Goal: Task Accomplishment & Management: Manage account settings

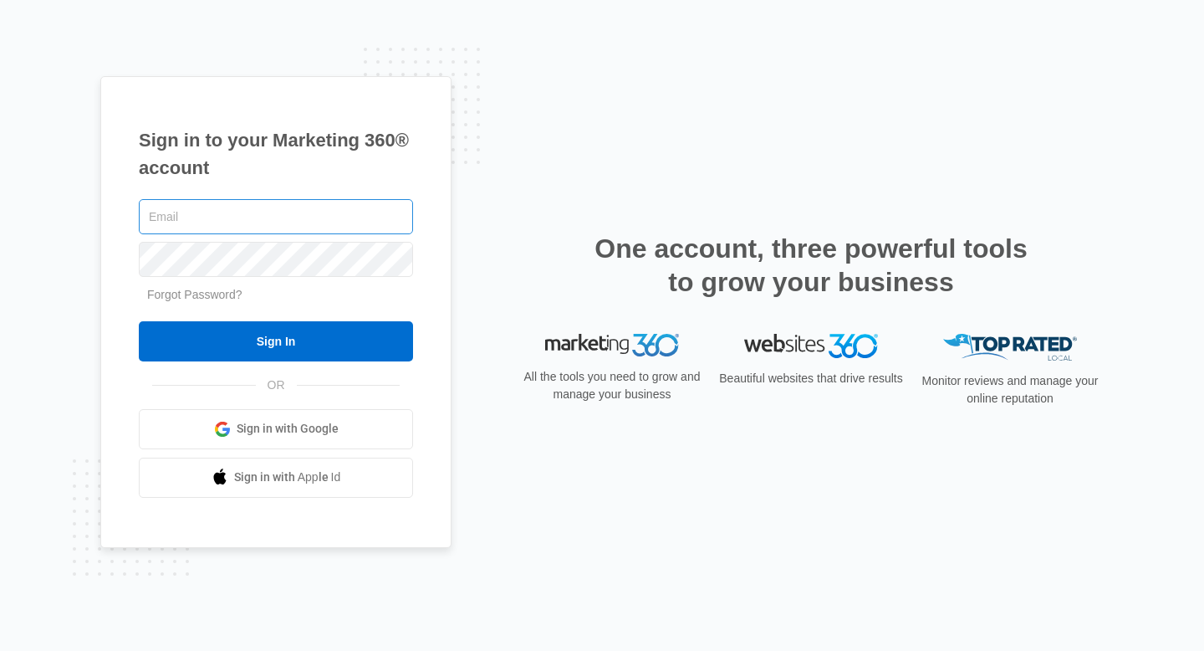
click at [307, 217] on input "text" at bounding box center [276, 216] width 274 height 35
type input "[EMAIL_ADDRESS][DOMAIN_NAME]"
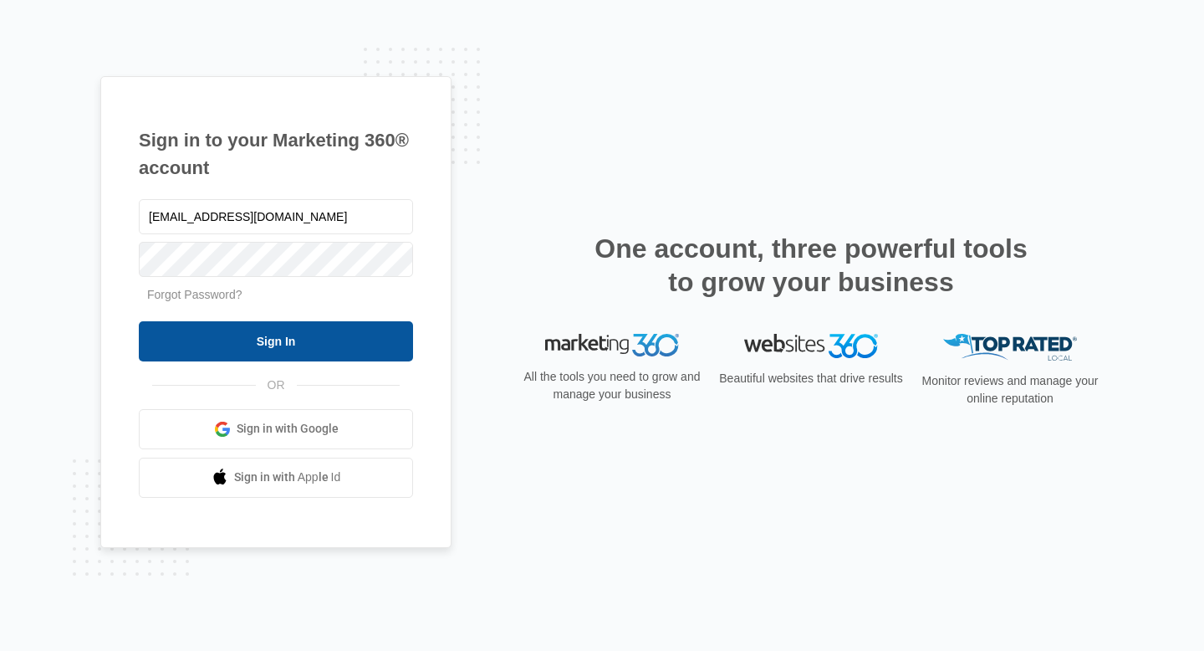
click at [287, 336] on input "Sign In" at bounding box center [276, 341] width 274 height 40
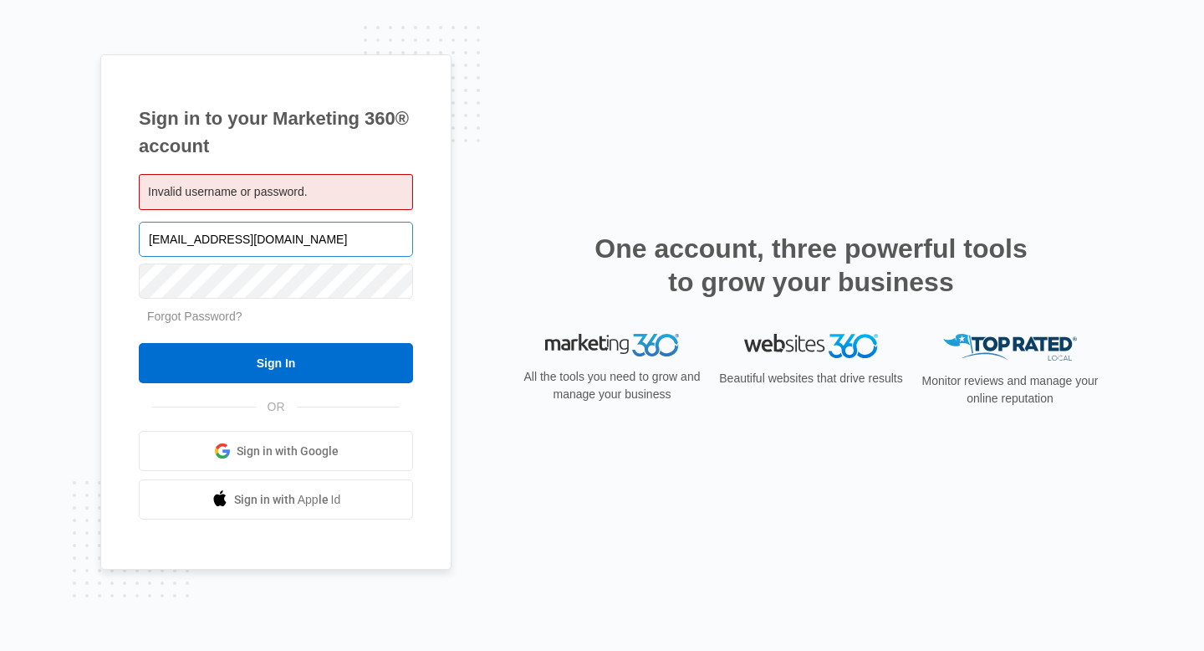
click at [338, 238] on input "[EMAIL_ADDRESS][DOMAIN_NAME]" at bounding box center [276, 239] width 274 height 35
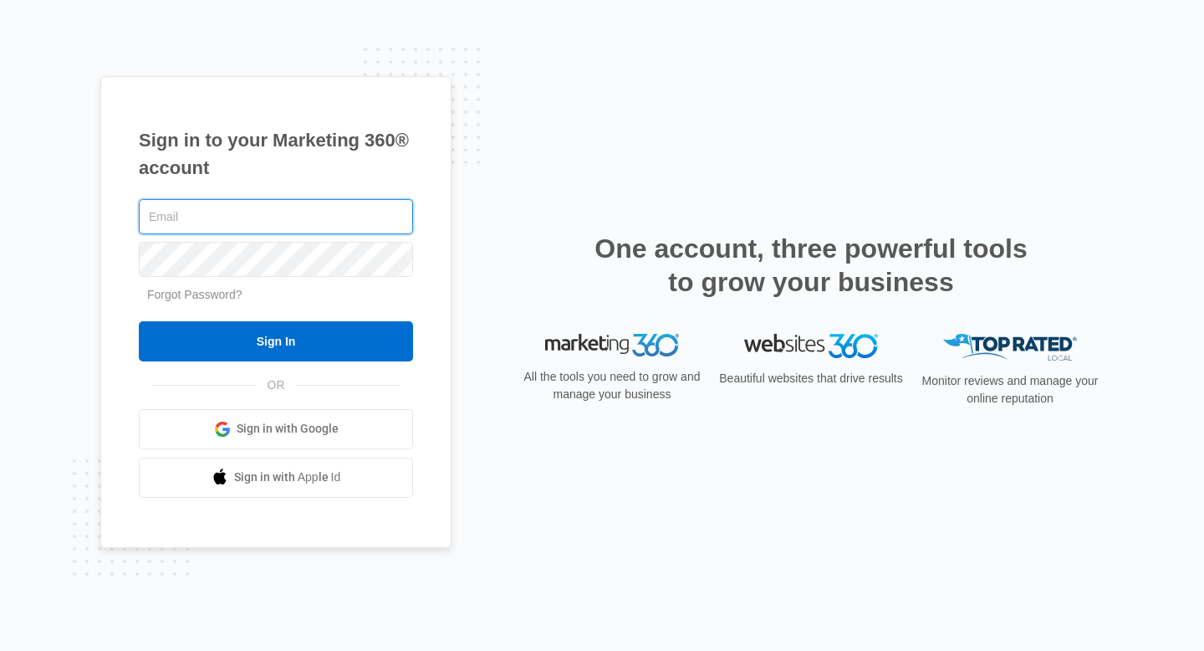
click at [340, 205] on input "text" at bounding box center [276, 216] width 274 height 35
type input "[EMAIL_ADDRESS][DOMAIN_NAME]"
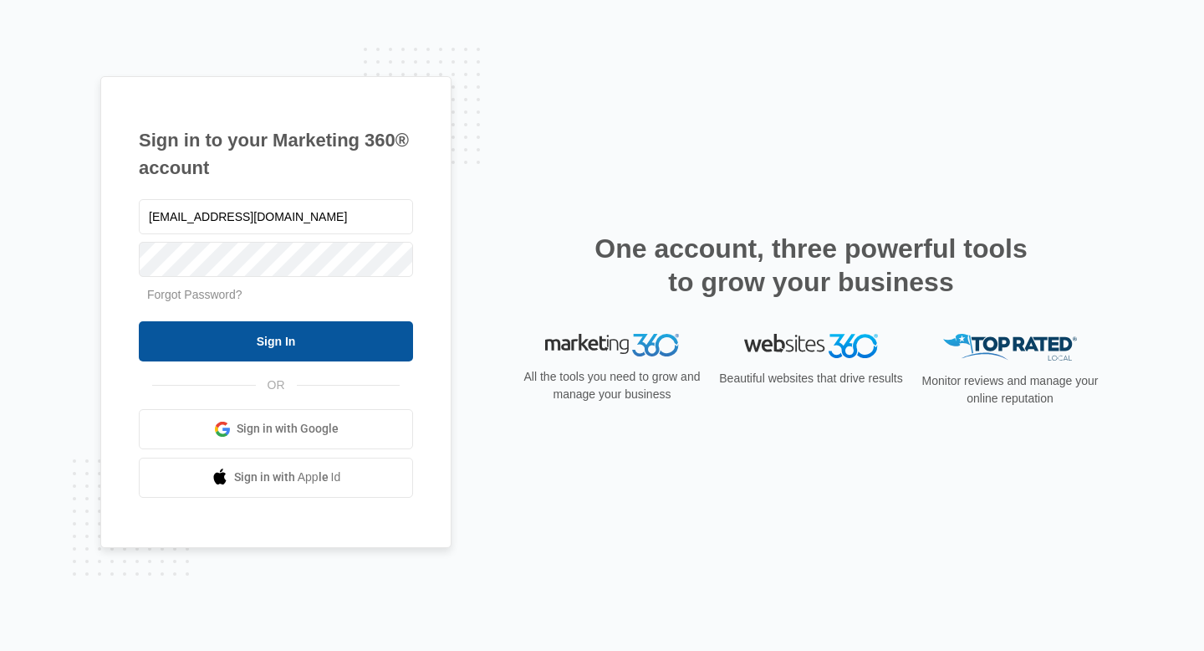
click at [317, 333] on input "Sign In" at bounding box center [276, 341] width 274 height 40
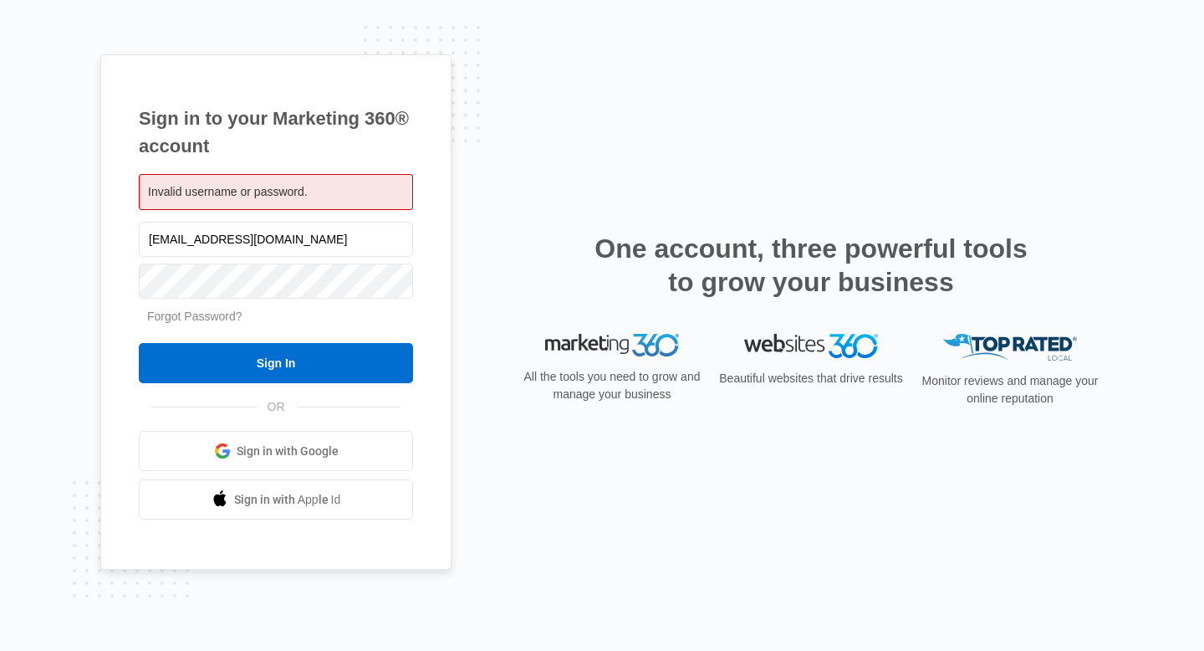
click at [188, 318] on link "Forgot Password?" at bounding box center [194, 315] width 95 height 13
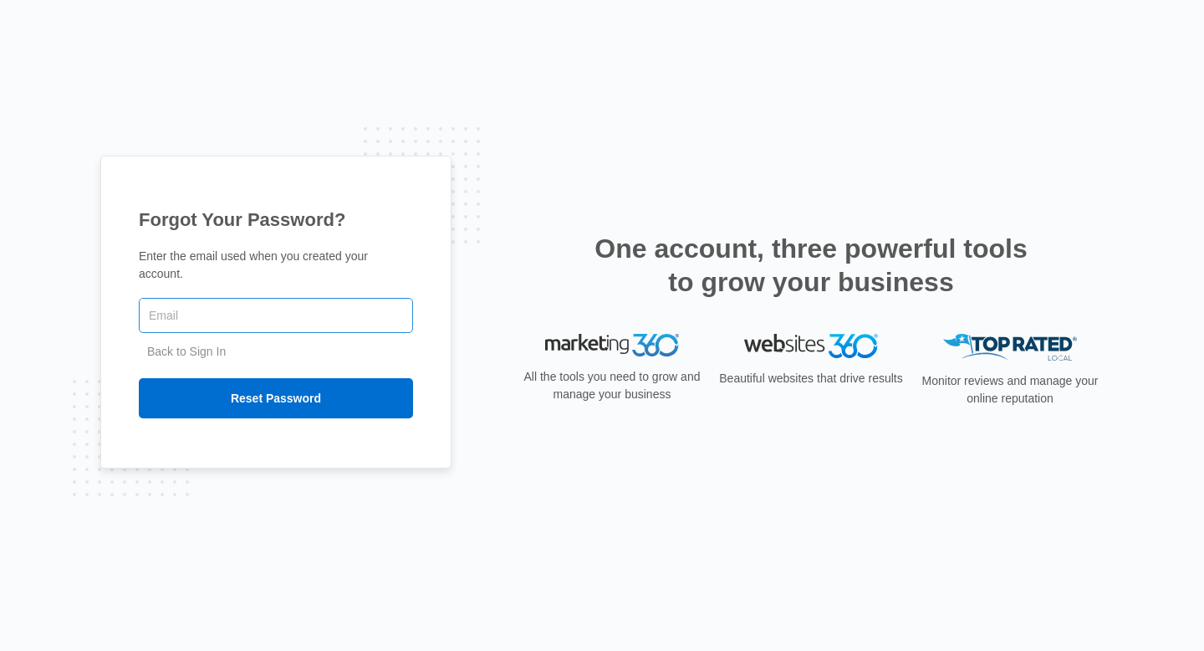
click at [188, 320] on input "text" at bounding box center [276, 315] width 274 height 35
type input "[EMAIL_ADDRESS][DOMAIN_NAME]"
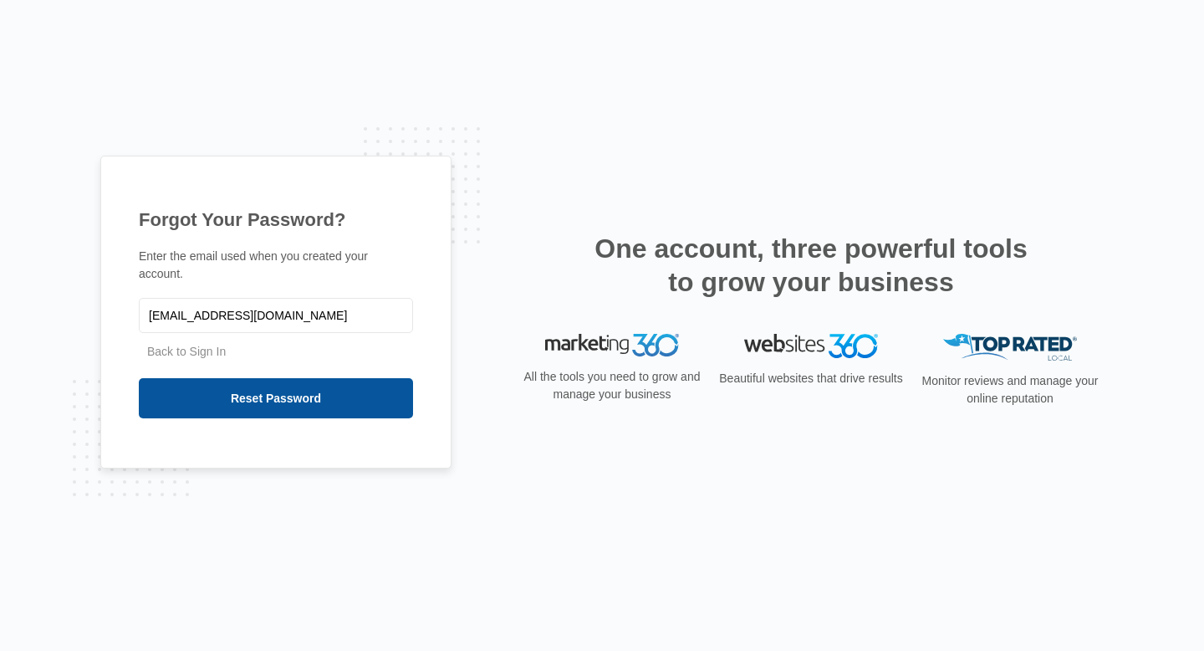
click at [248, 397] on input "Reset Password" at bounding box center [276, 398] width 274 height 40
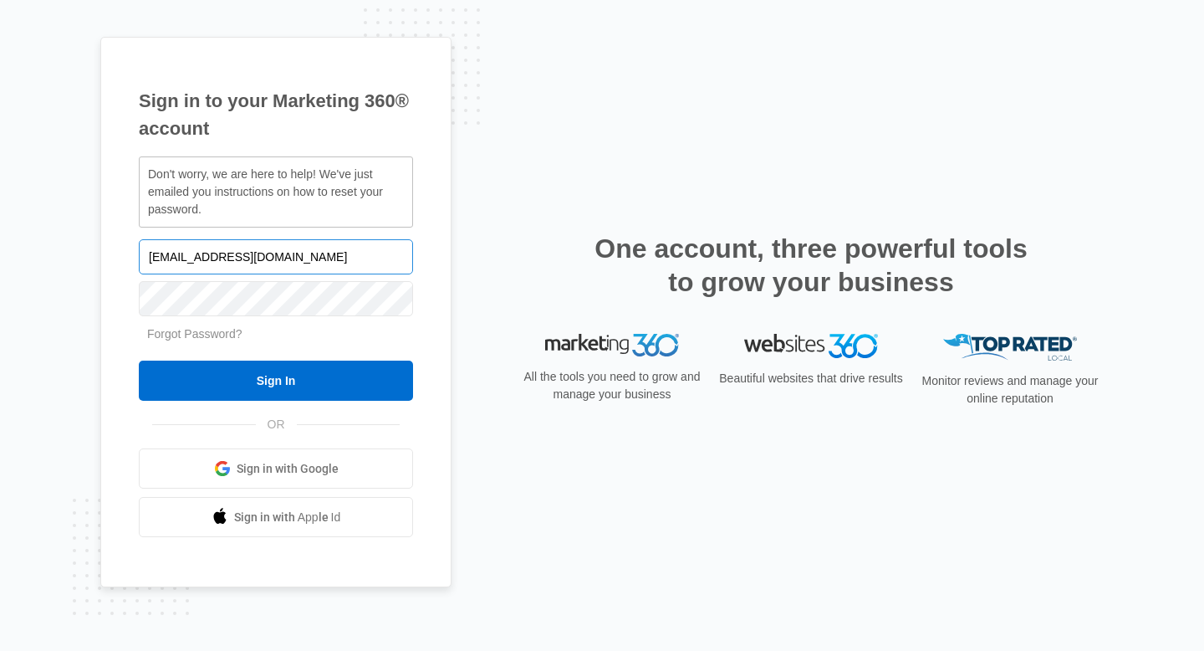
click at [236, 273] on input "[EMAIL_ADDRESS][DOMAIN_NAME]" at bounding box center [276, 256] width 274 height 35
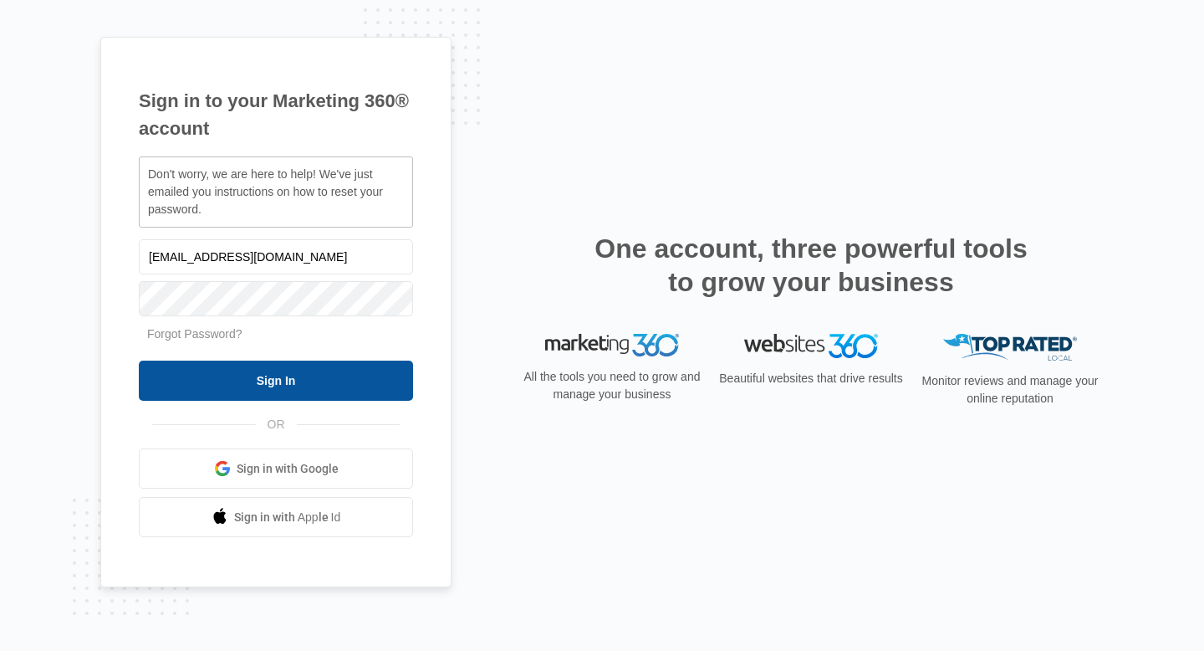
click at [230, 389] on input "Sign In" at bounding box center [276, 380] width 274 height 40
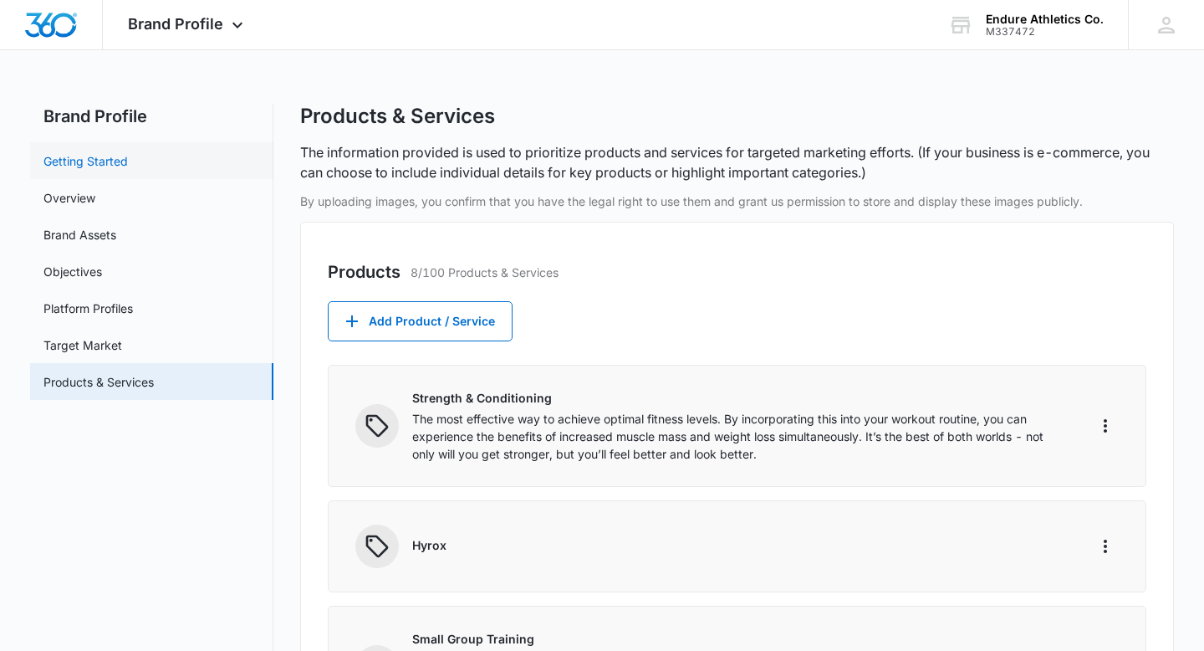
click at [109, 170] on link "Getting Started" at bounding box center [85, 161] width 84 height 18
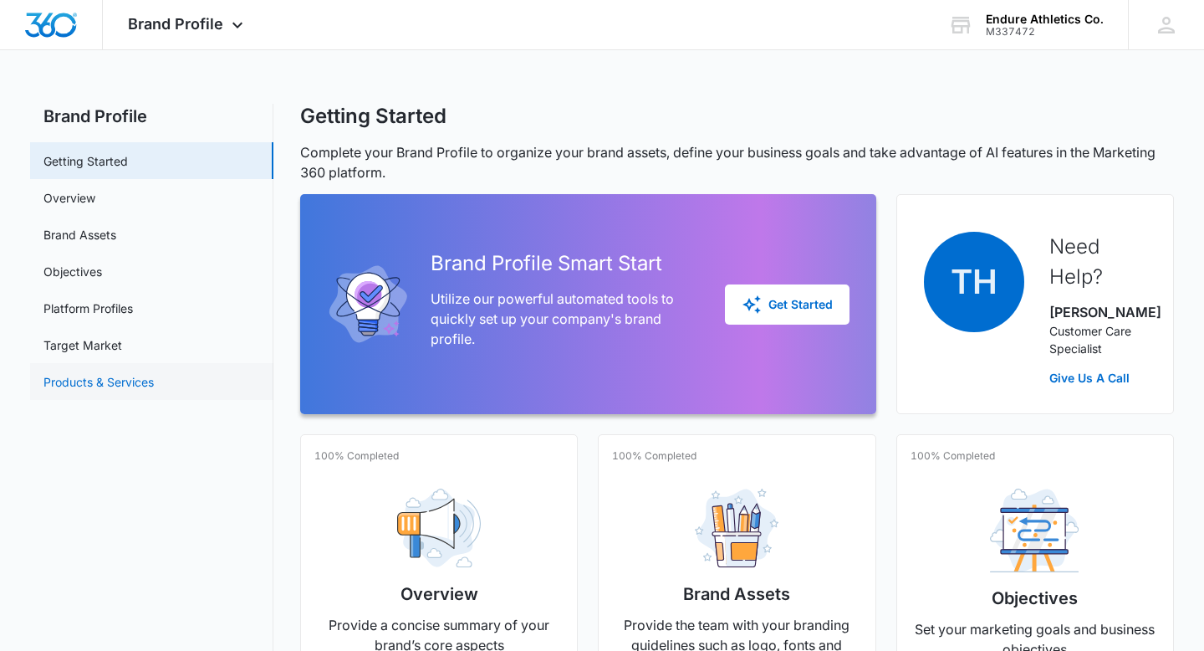
click at [62, 388] on link "Products & Services" at bounding box center [98, 382] width 110 height 18
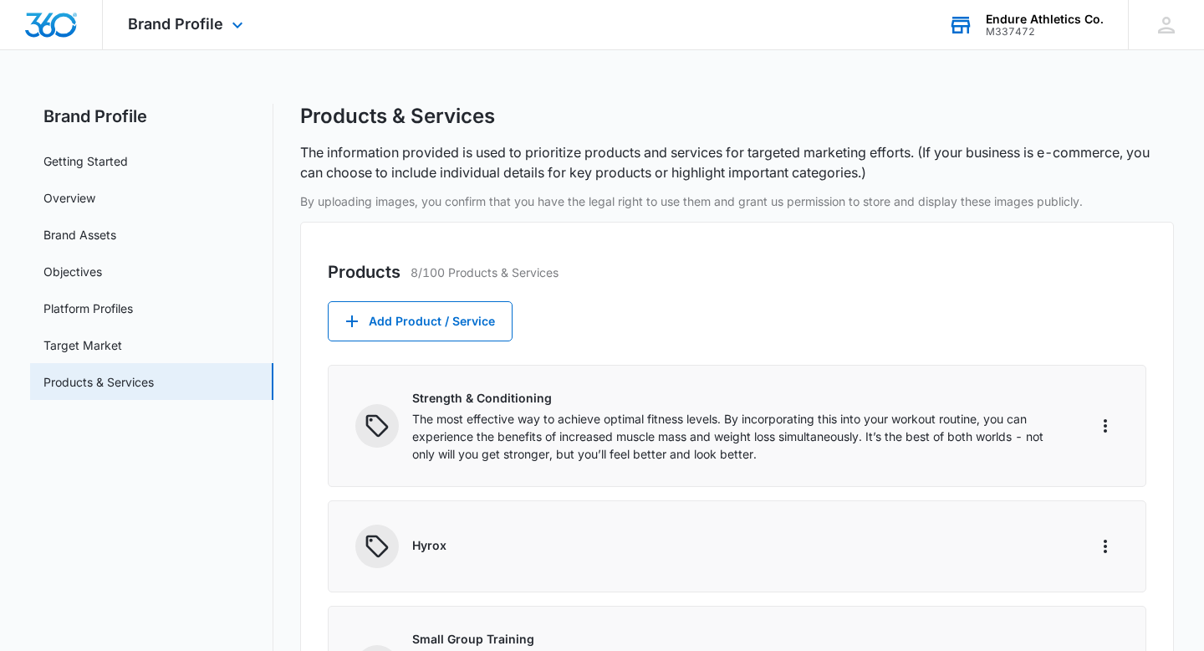
click at [1055, 26] on div "M337472" at bounding box center [1045, 32] width 118 height 12
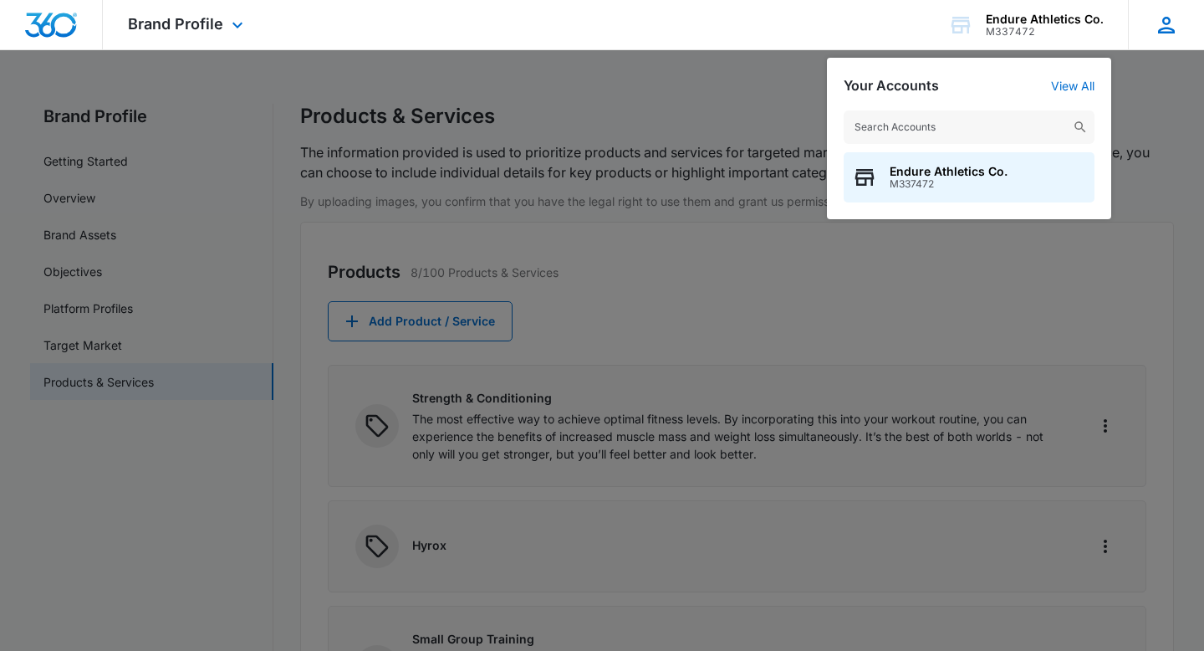
click at [1160, 37] on div "RP [PERSON_NAME] [EMAIL_ADDRESS][DOMAIN_NAME] My Profile Notifications Support …" at bounding box center [1166, 24] width 76 height 49
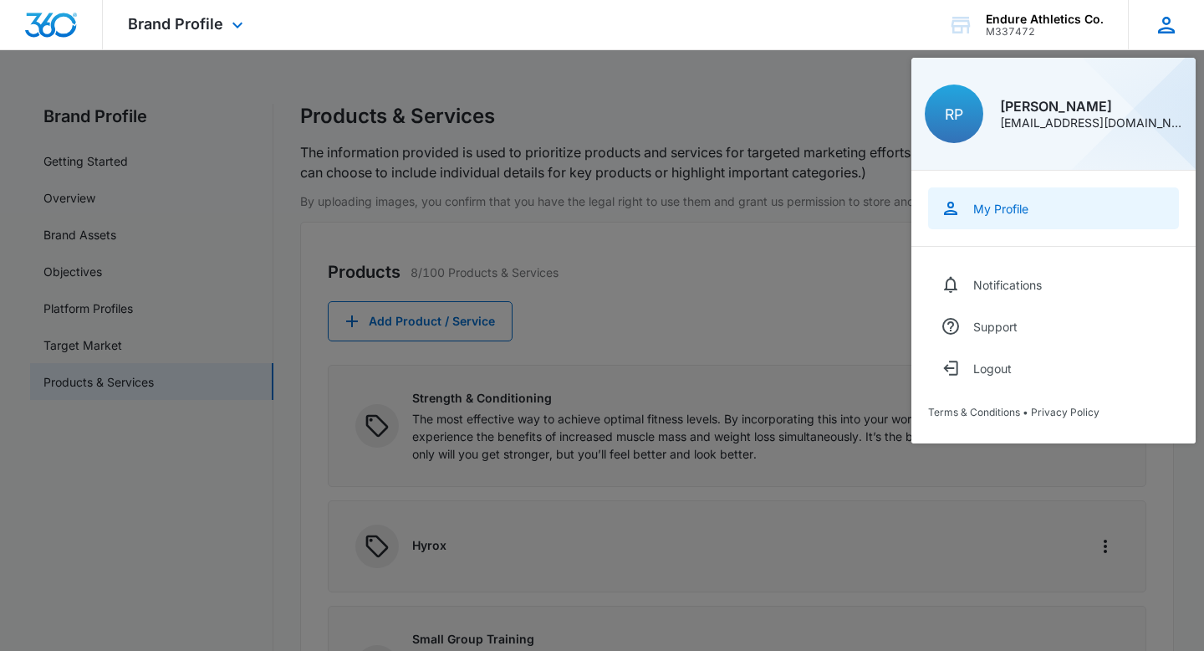
click at [996, 198] on link "My Profile" at bounding box center [1053, 208] width 251 height 42
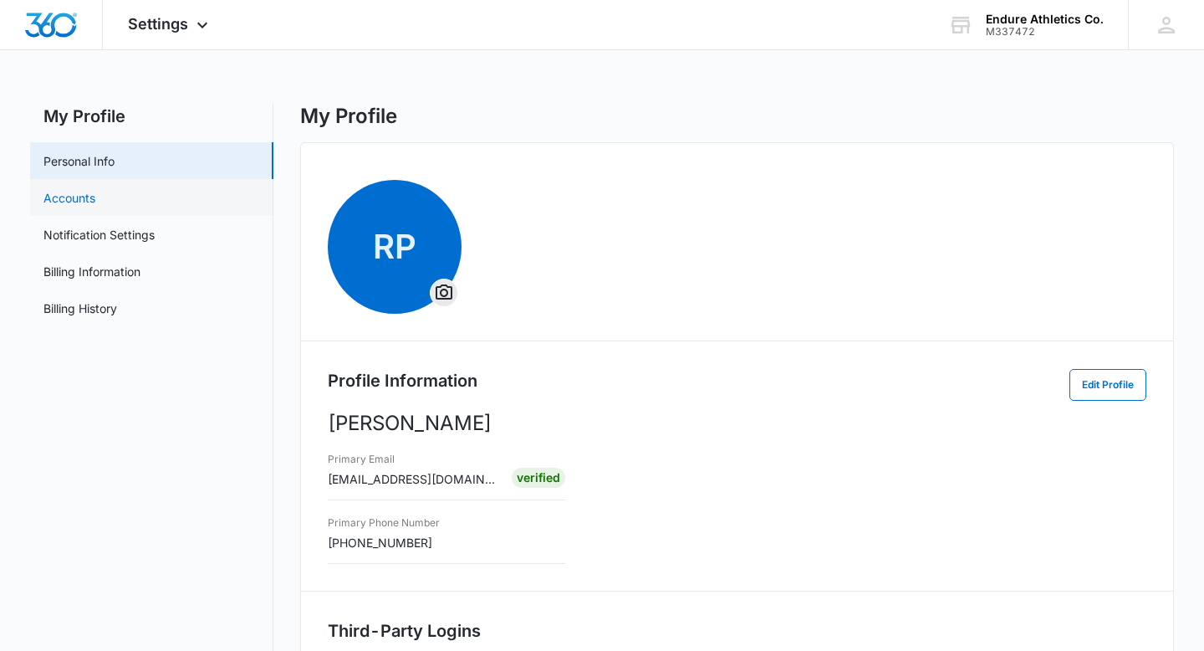
click at [95, 205] on link "Accounts" at bounding box center [69, 198] width 52 height 18
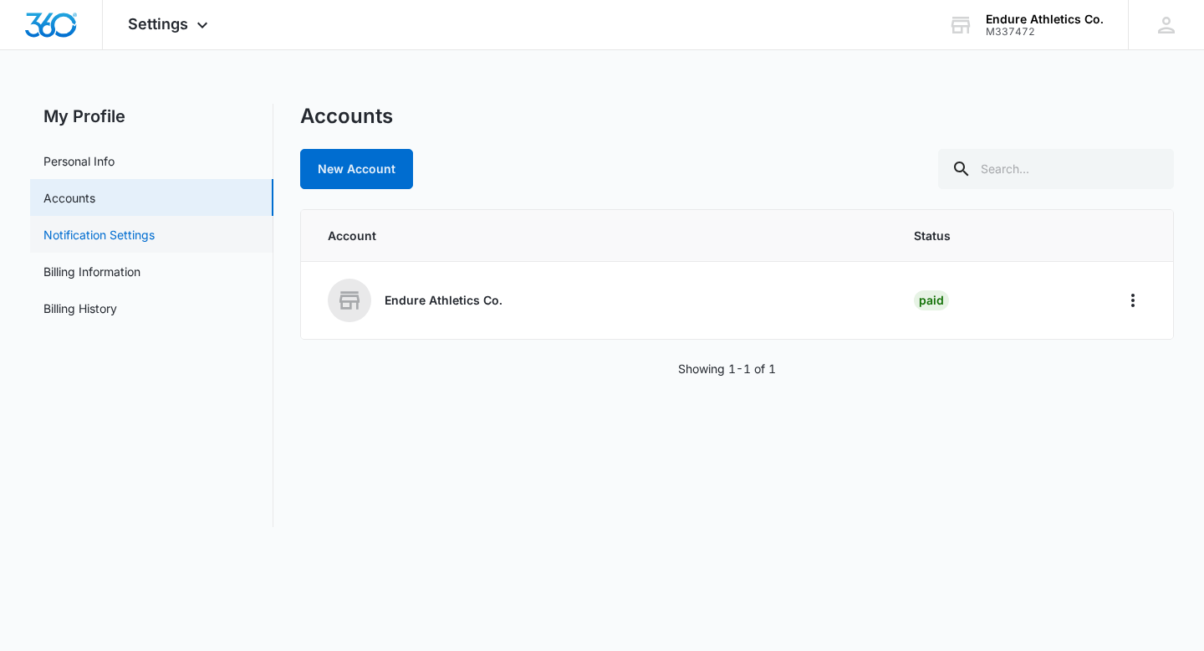
click at [106, 243] on link "Notification Settings" at bounding box center [98, 235] width 111 height 18
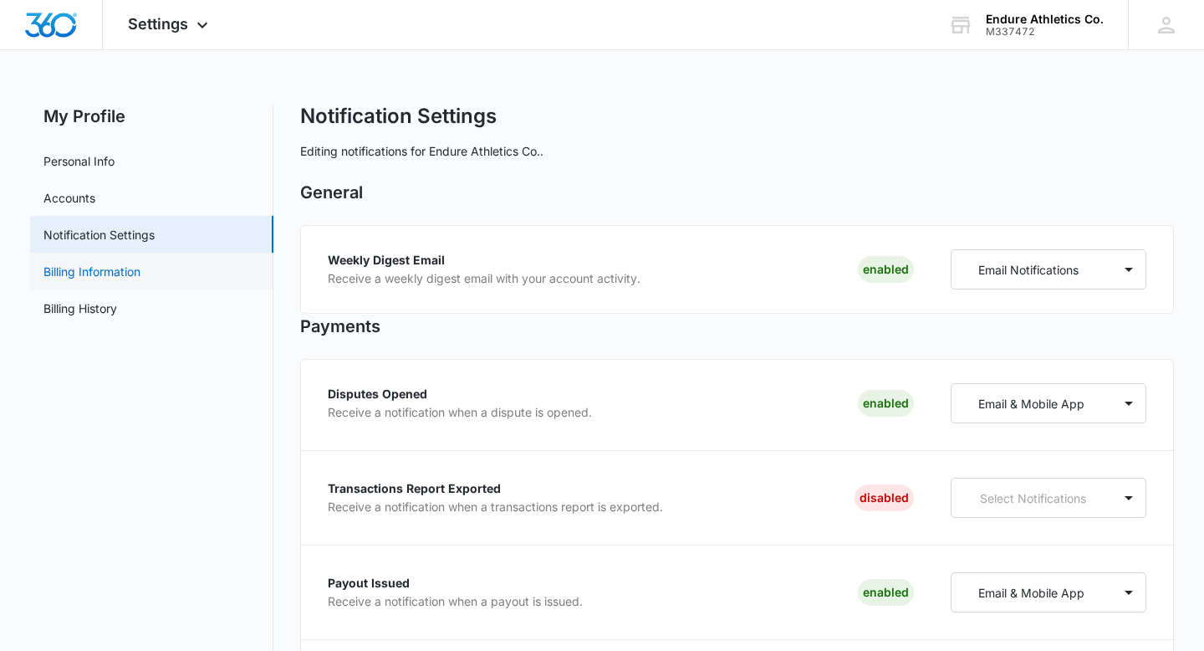
click at [140, 272] on link "Billing Information" at bounding box center [91, 272] width 97 height 18
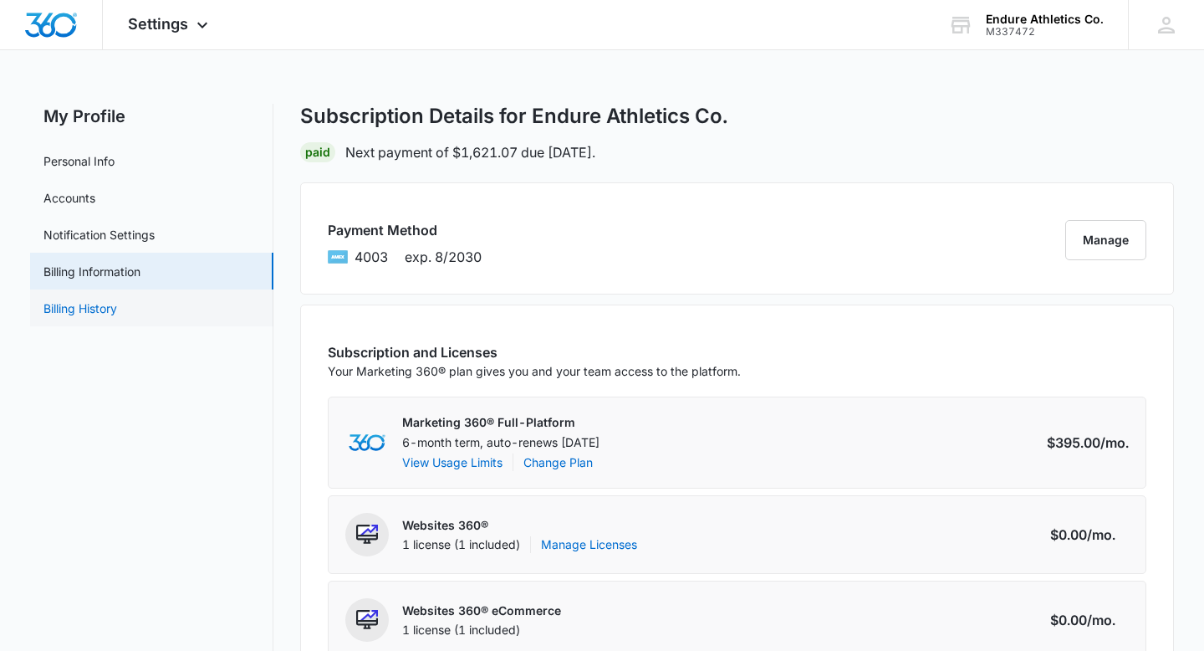
click at [84, 310] on link "Billing History" at bounding box center [80, 308] width 74 height 18
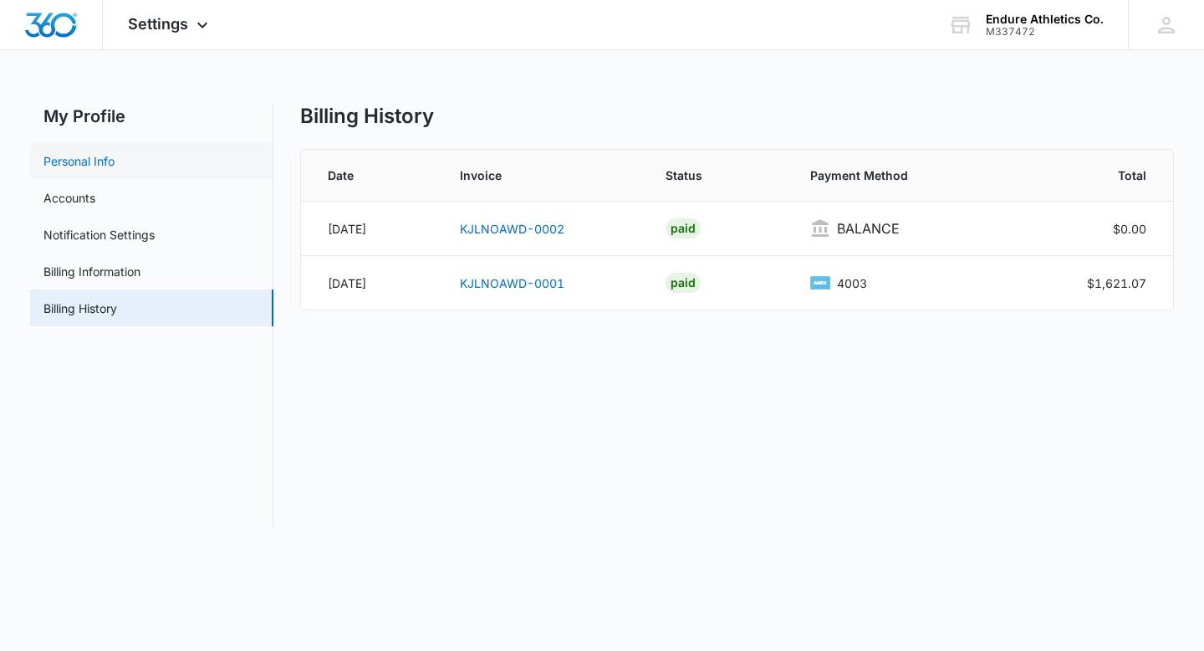
click at [92, 160] on link "Personal Info" at bounding box center [78, 161] width 71 height 18
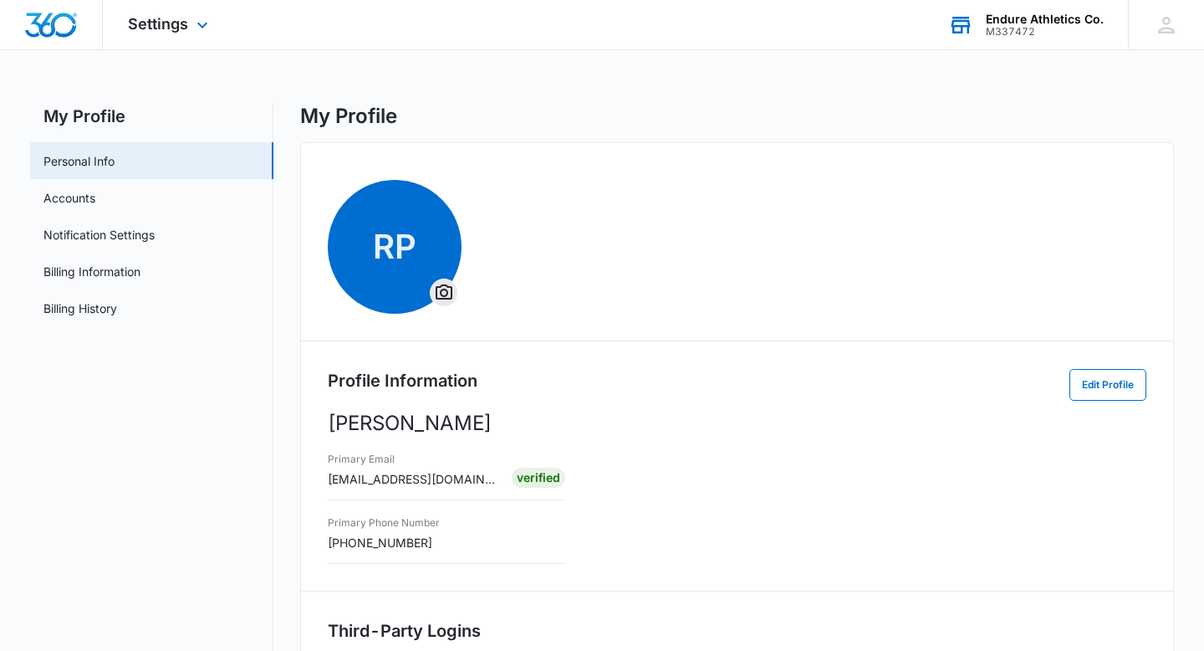
click at [1015, 11] on div "Endure Athletics Co. M337472 Your Accounts View All" at bounding box center [1025, 24] width 205 height 49
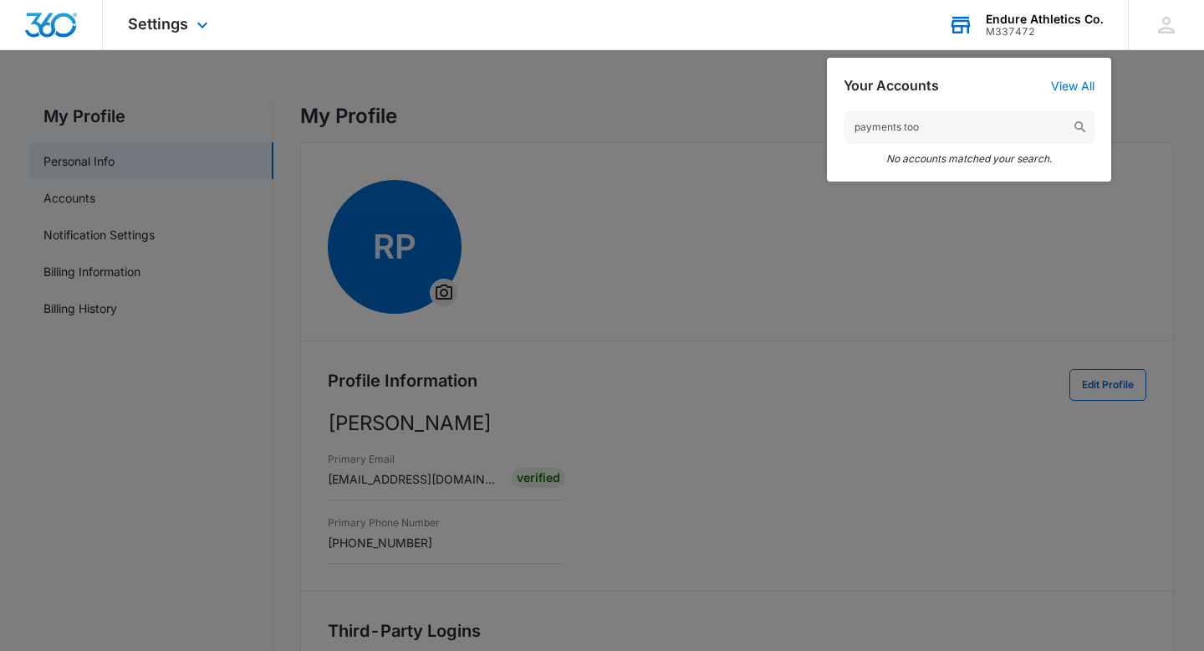
type input "payments tool"
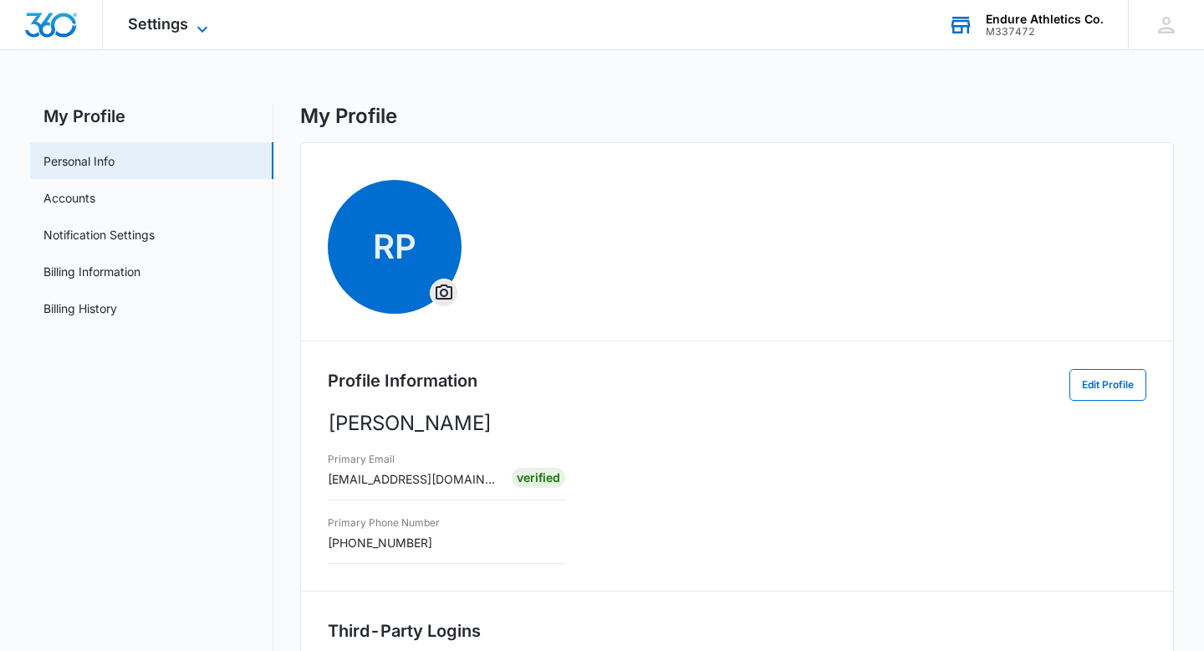
click at [149, 20] on span "Settings" at bounding box center [158, 24] width 60 height 18
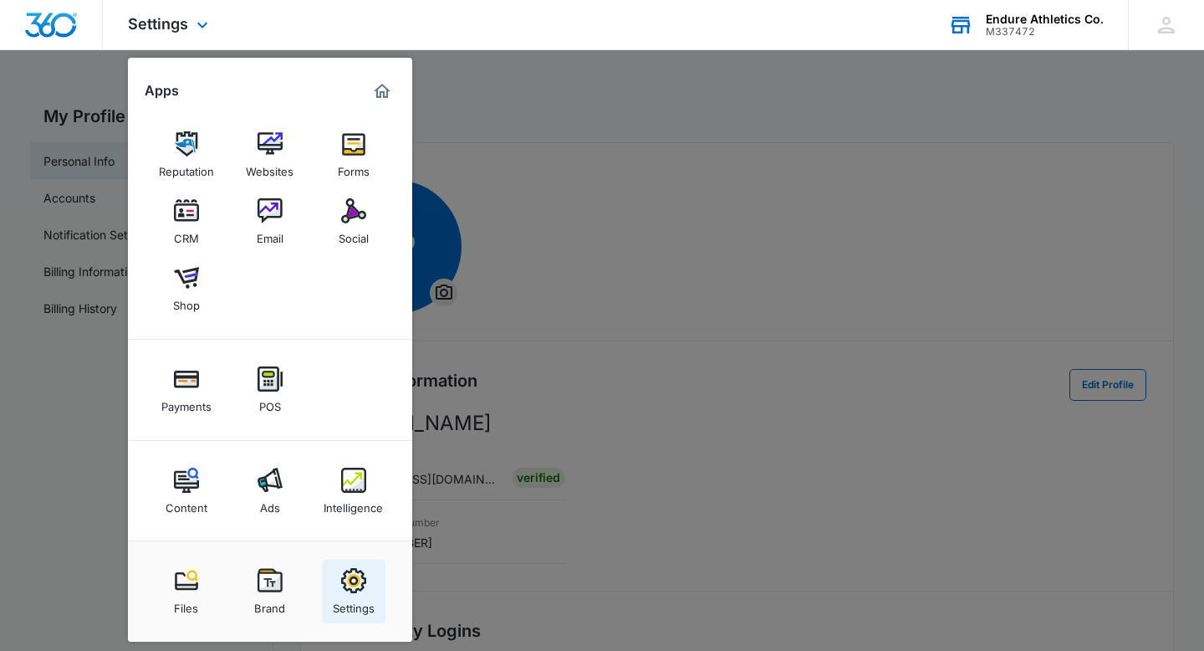
click at [352, 580] on img at bounding box center [353, 580] width 25 height 25
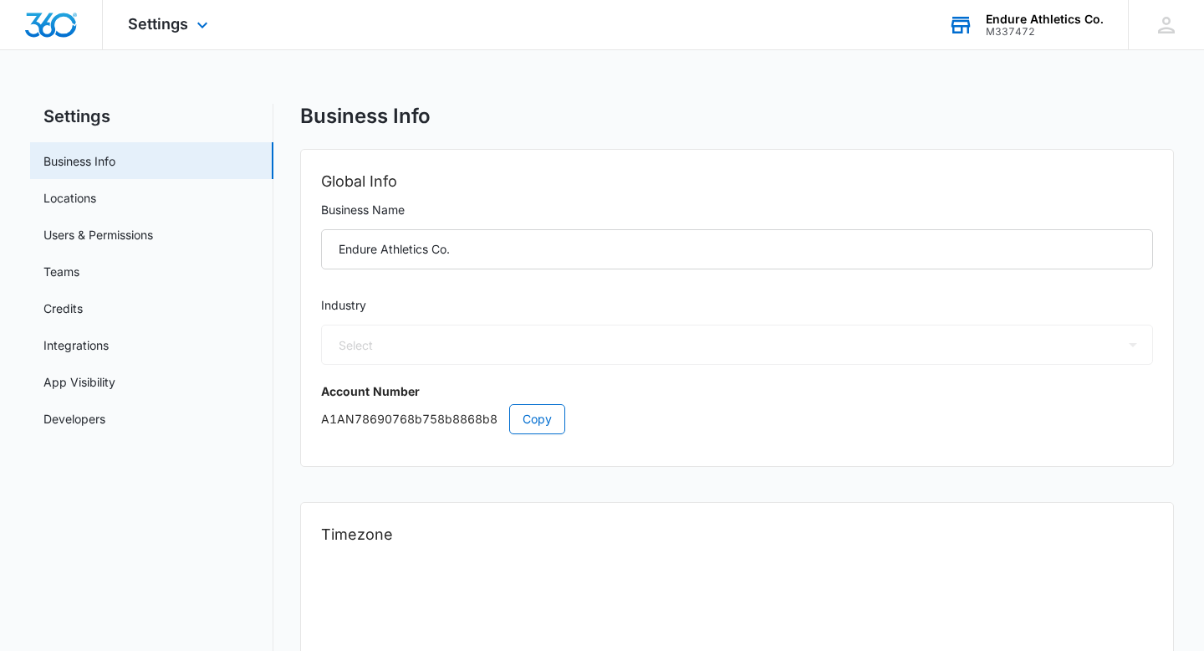
select select "36"
select select "US"
select select "America/[GEOGRAPHIC_DATA]"
click at [74, 197] on link "Locations" at bounding box center [69, 198] width 53 height 18
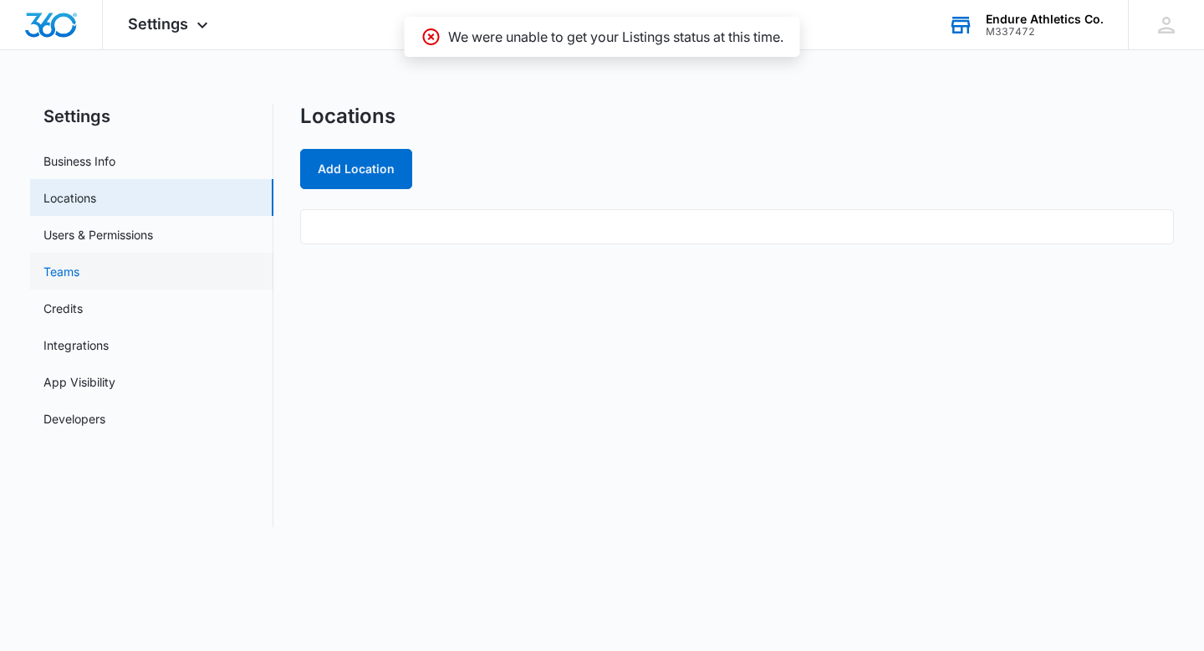
click at [79, 263] on link "Teams" at bounding box center [61, 272] width 36 height 18
click at [98, 354] on link "Integrations" at bounding box center [75, 345] width 65 height 18
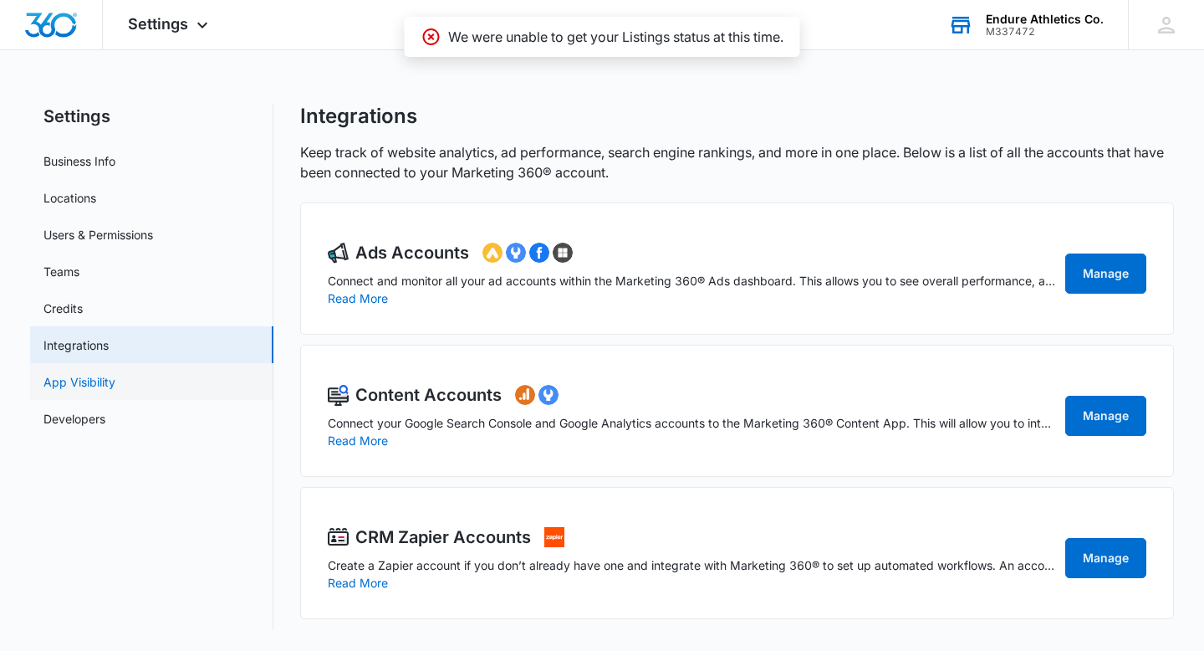
click at [115, 381] on link "App Visibility" at bounding box center [79, 382] width 72 height 18
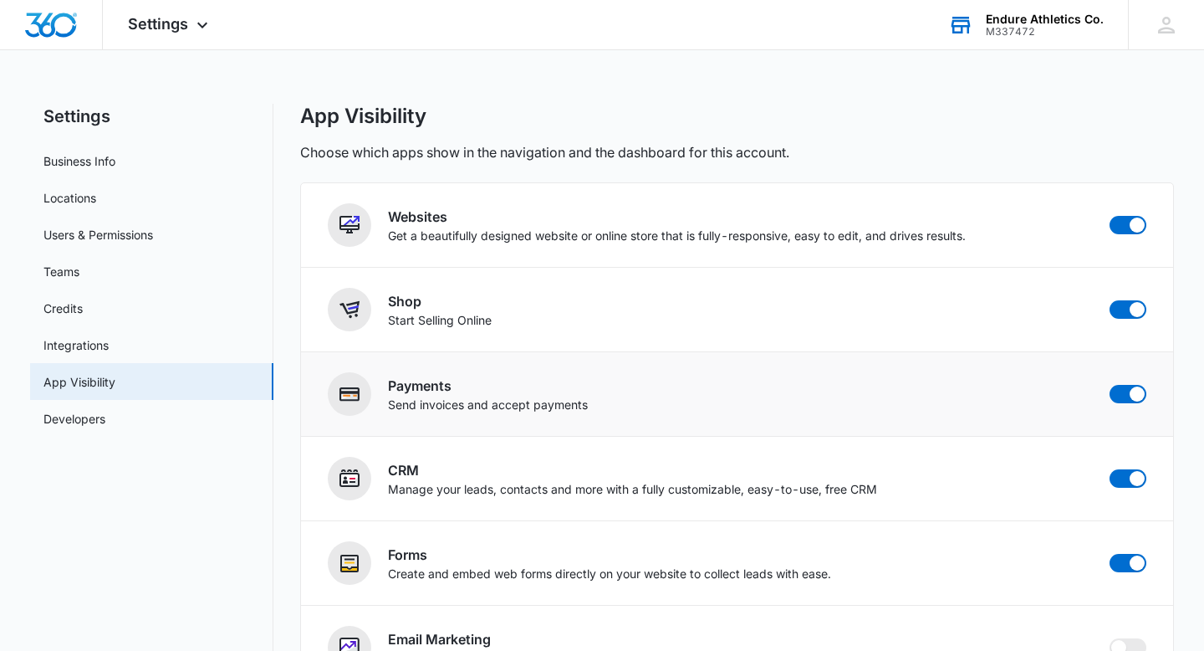
click at [349, 407] on span at bounding box center [349, 393] width 43 height 43
click at [408, 386] on h2 "Payments" at bounding box center [488, 386] width 200 height 20
click at [59, 32] on img "Dashboard" at bounding box center [51, 25] width 54 height 25
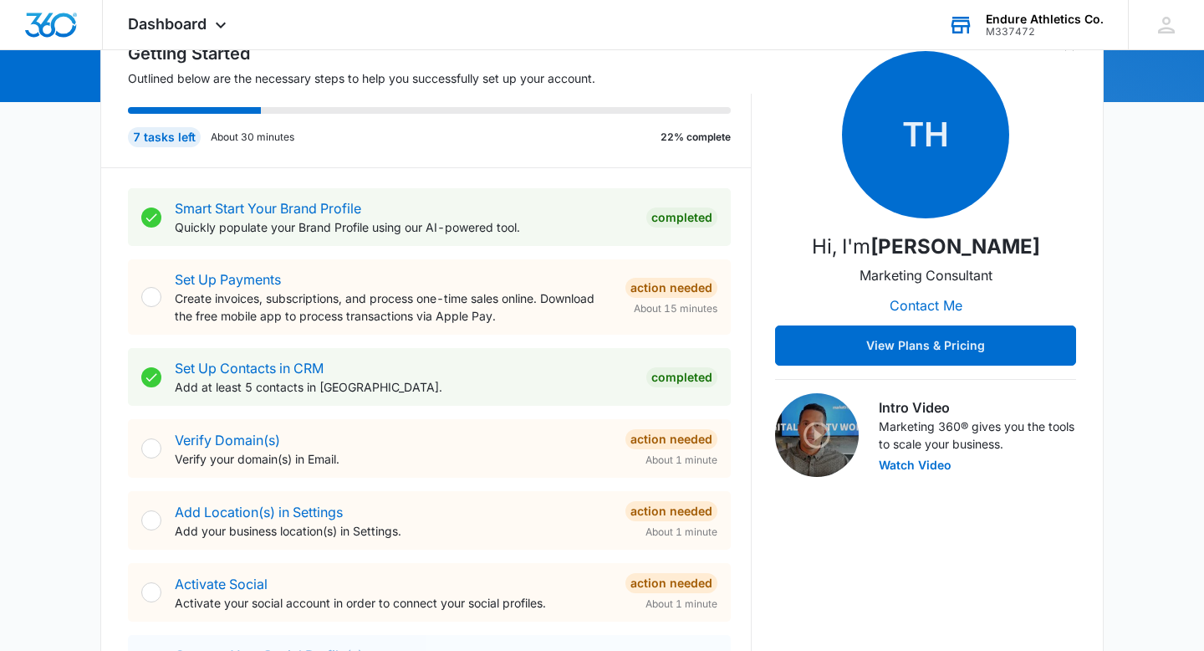
scroll to position [197, 0]
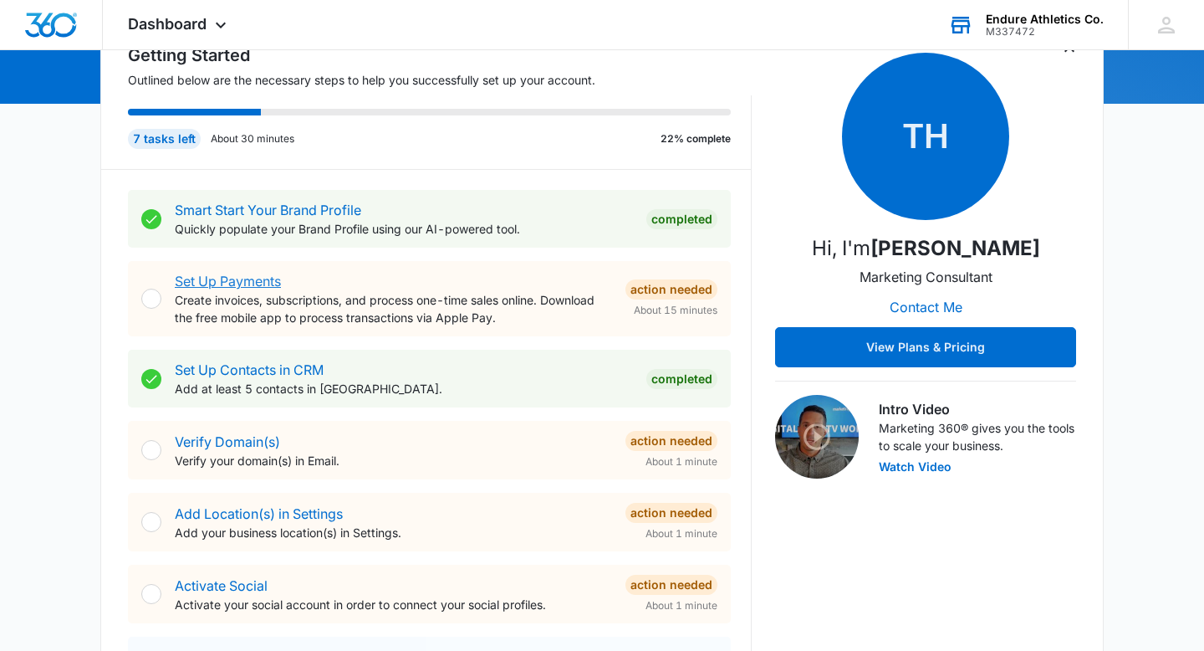
click at [210, 280] on link "Set Up Payments" at bounding box center [228, 281] width 106 height 17
